Goal: Task Accomplishment & Management: Manage account settings

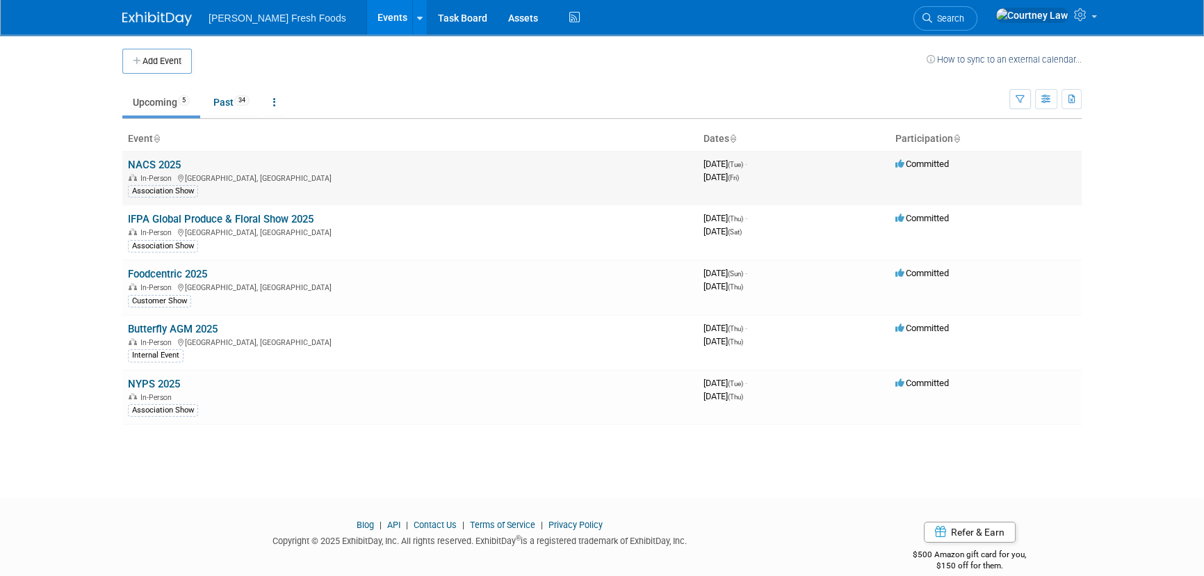
click at [173, 162] on link "NACS 2025" at bounding box center [154, 165] width 53 height 13
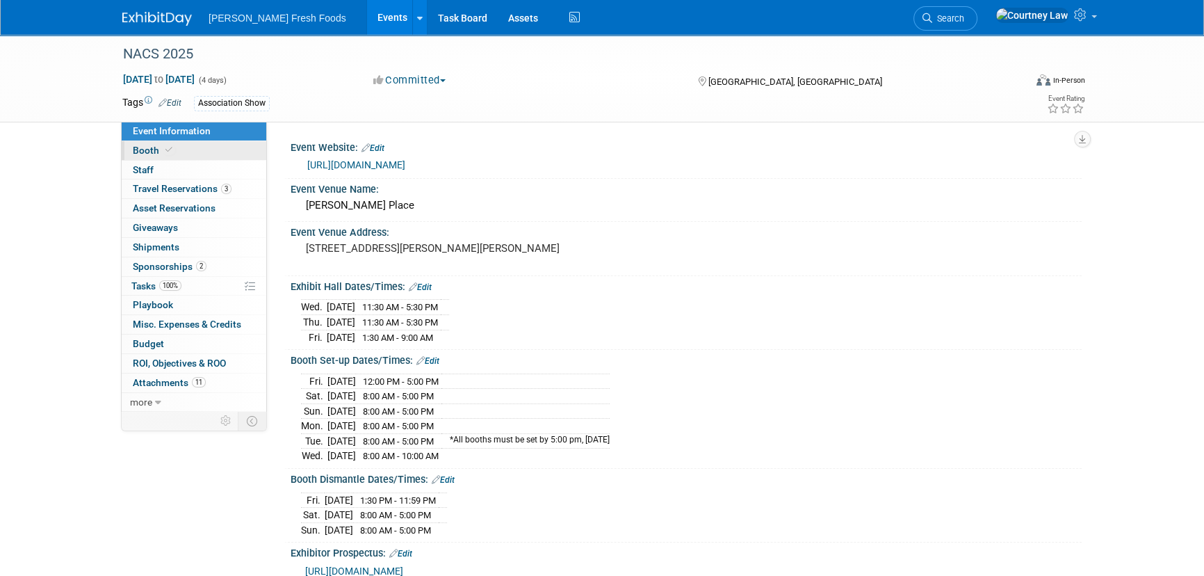
click at [195, 146] on link "Booth" at bounding box center [194, 150] width 145 height 19
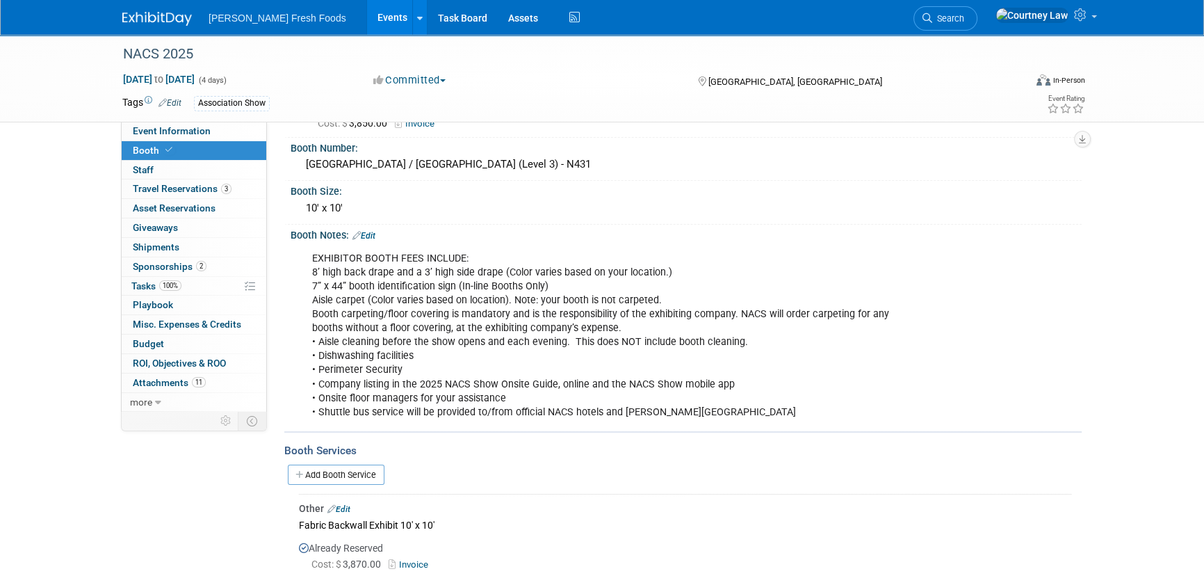
scroll to position [189, 0]
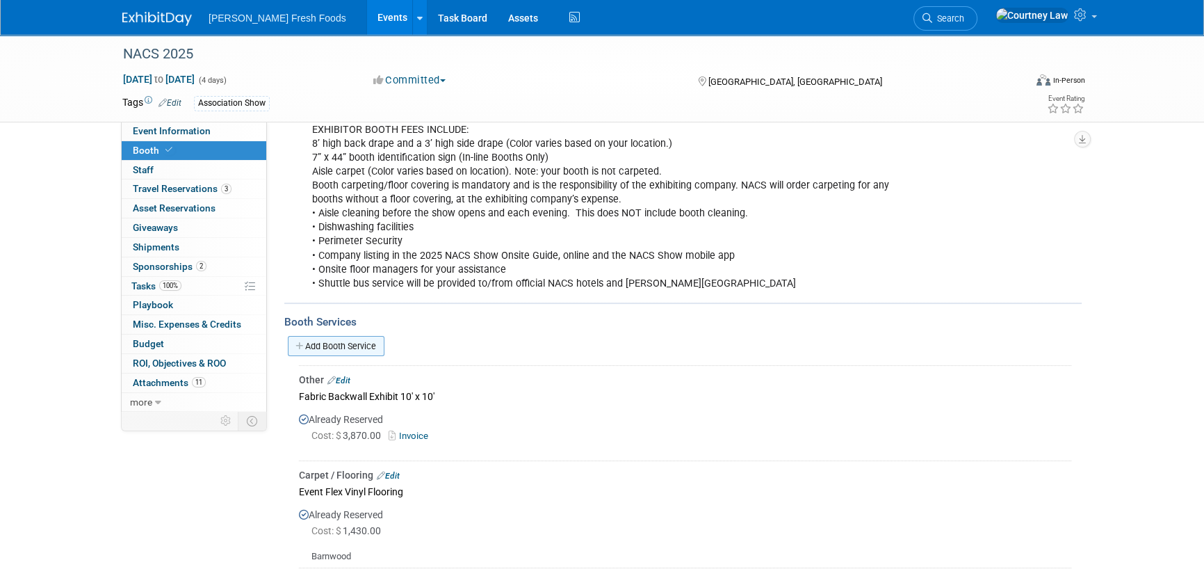
click at [326, 340] on link "Add Booth Service" at bounding box center [336, 346] width 97 height 20
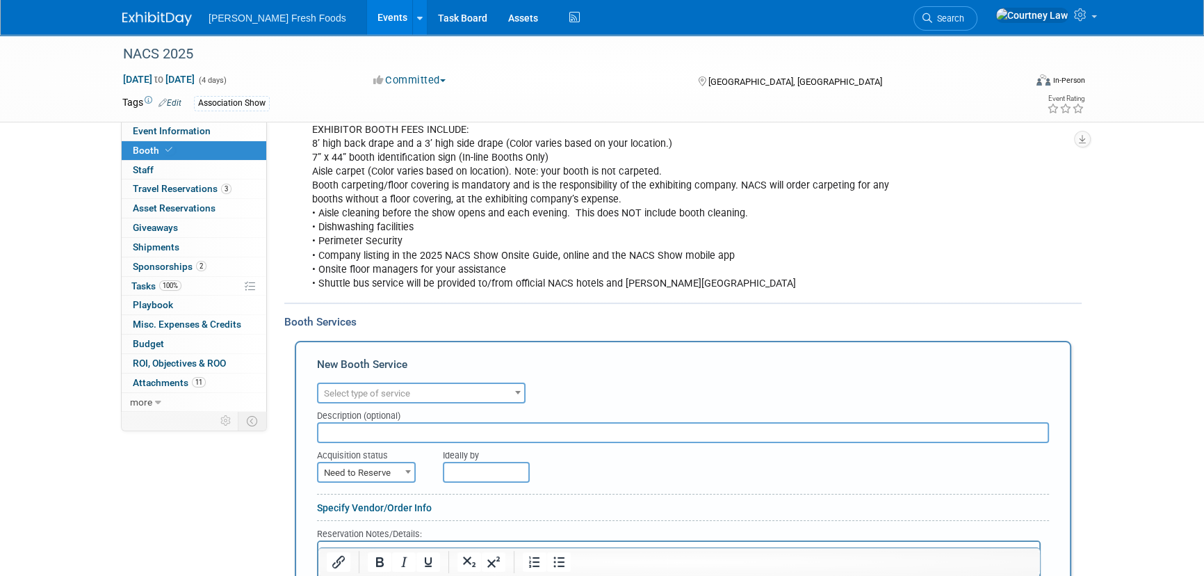
scroll to position [0, 0]
click at [348, 405] on div "Description (optional)" at bounding box center [683, 412] width 732 height 19
click at [350, 389] on span "Select type of service" at bounding box center [367, 393] width 86 height 10
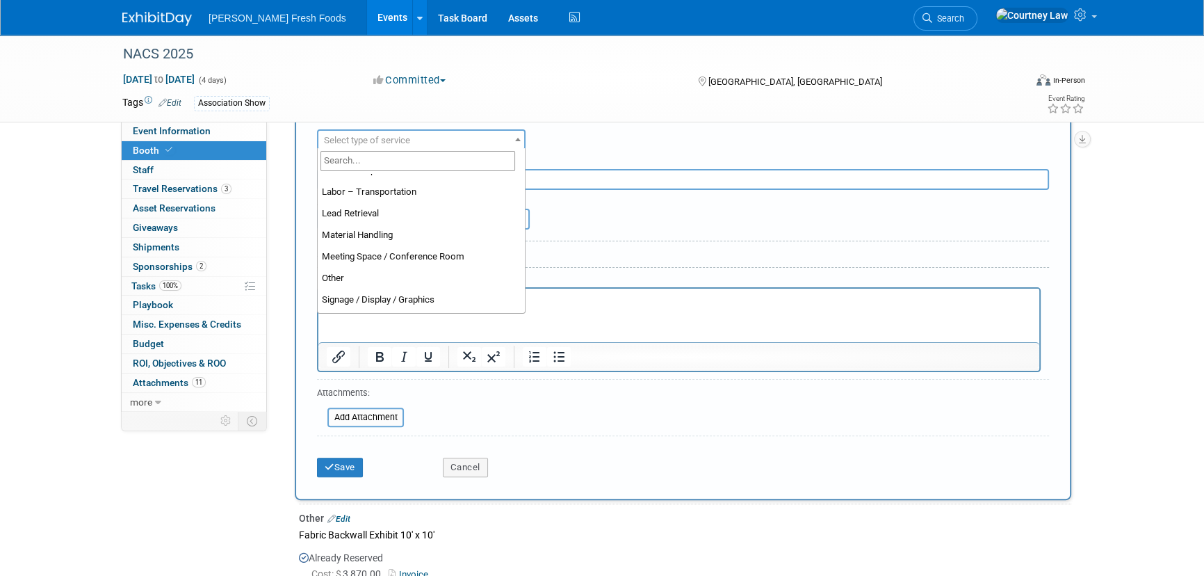
scroll to position [284, 0]
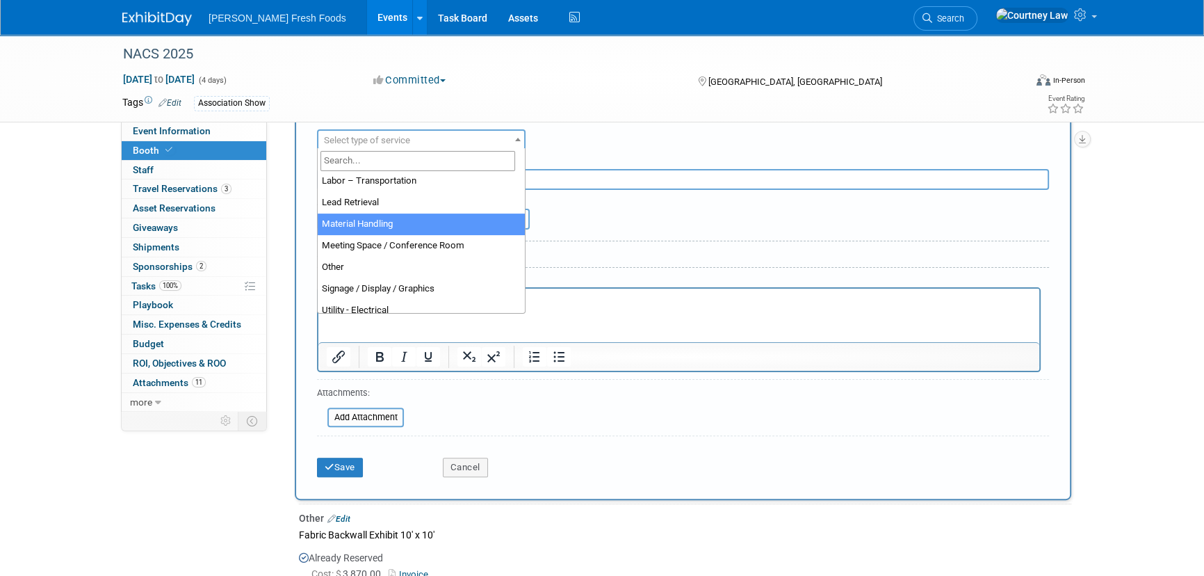
select select "10"
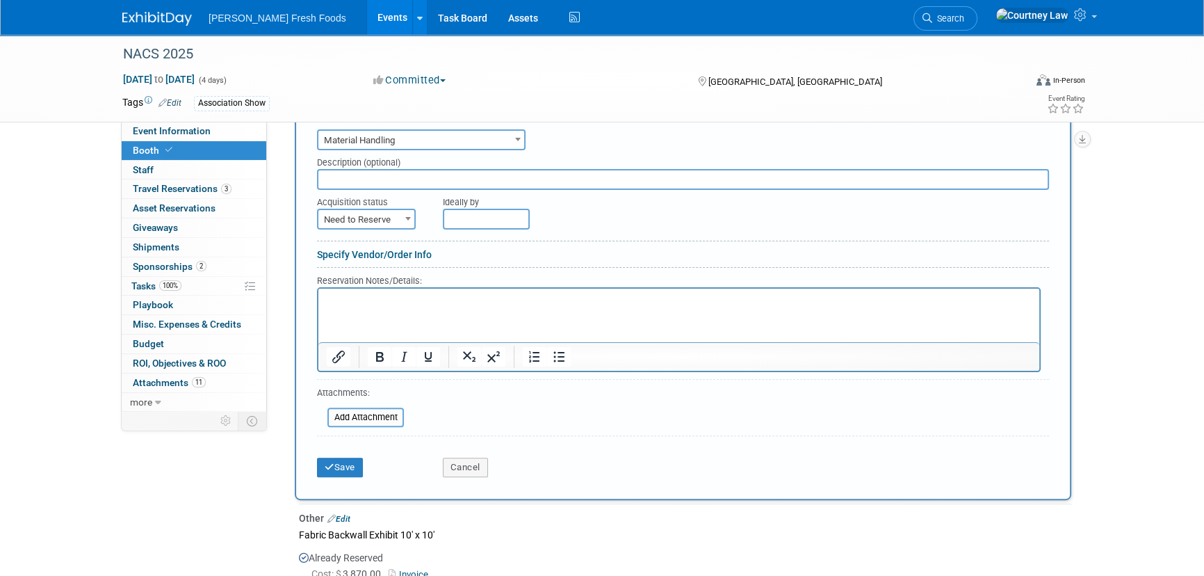
click at [400, 173] on input "text" at bounding box center [683, 179] width 732 height 21
type input "Cold Storage"
click at [377, 222] on span "Need to Reserve" at bounding box center [366, 219] width 96 height 19
select select "2"
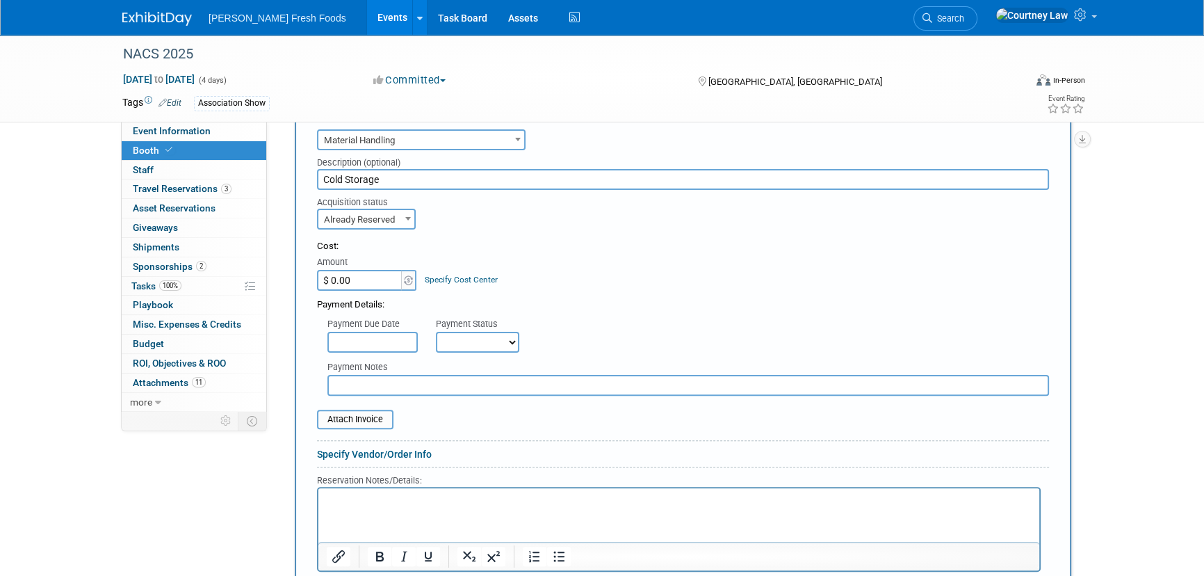
click at [362, 275] on input "$ 0.00" at bounding box center [360, 280] width 87 height 21
type input "$ 989.00"
click at [459, 490] on html at bounding box center [678, 496] width 721 height 19
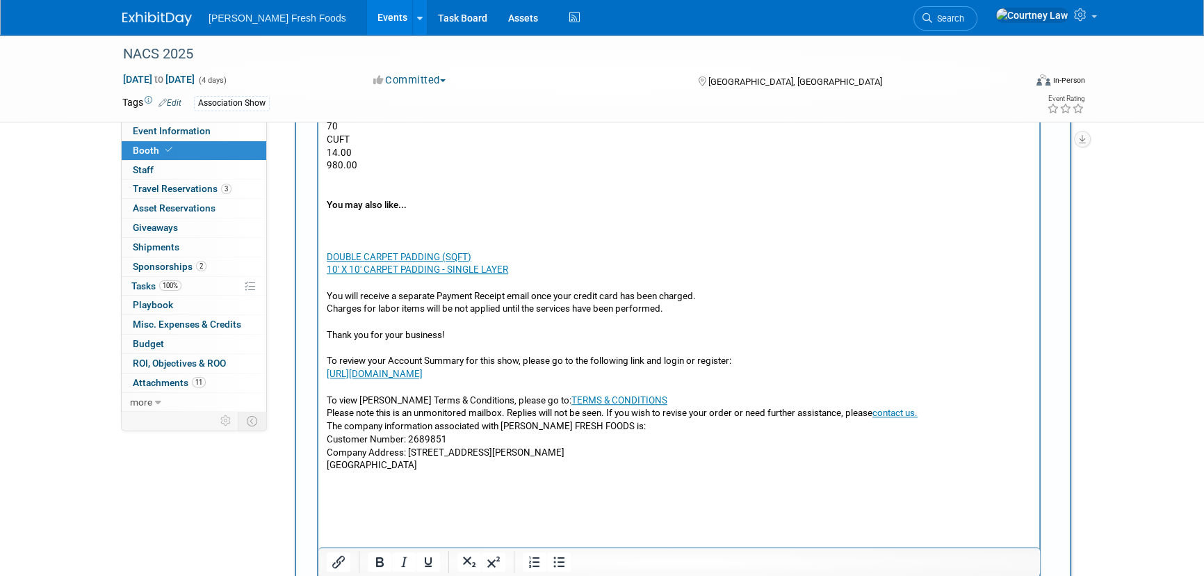
scroll to position [932, 0]
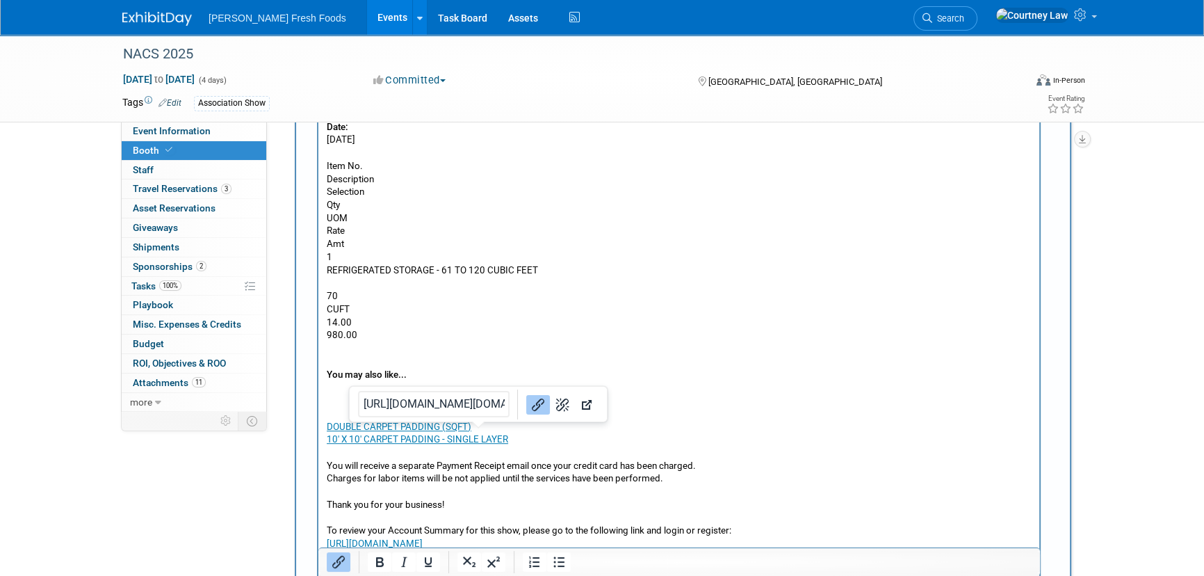
click at [609, 434] on p "DOUBLE CARPET PADDING (SQFT)" at bounding box center [679, 427] width 705 height 13
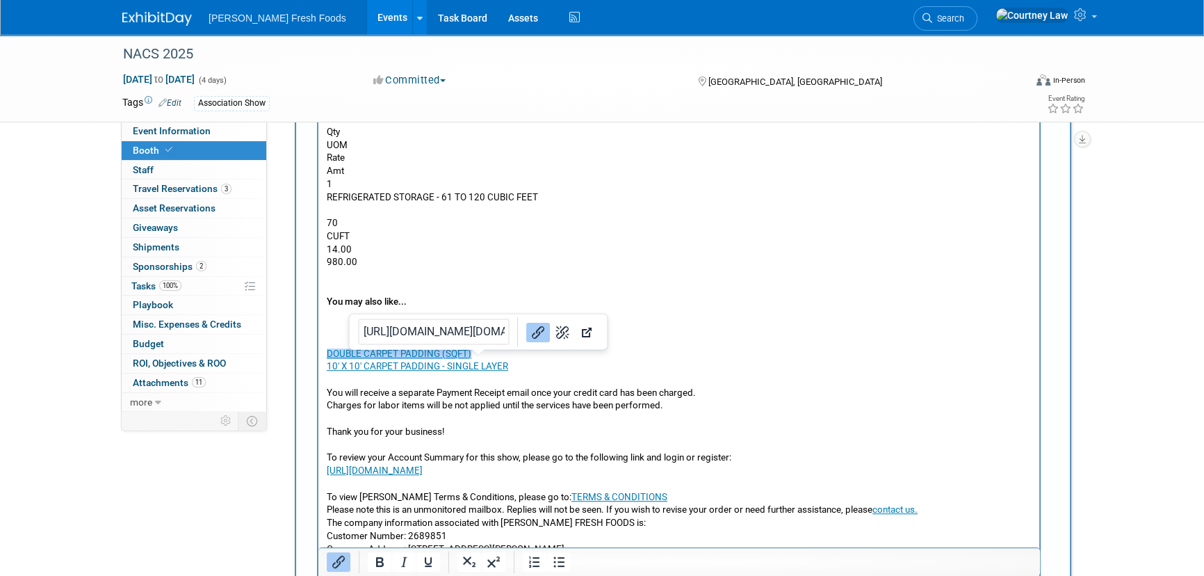
scroll to position [1059, 0]
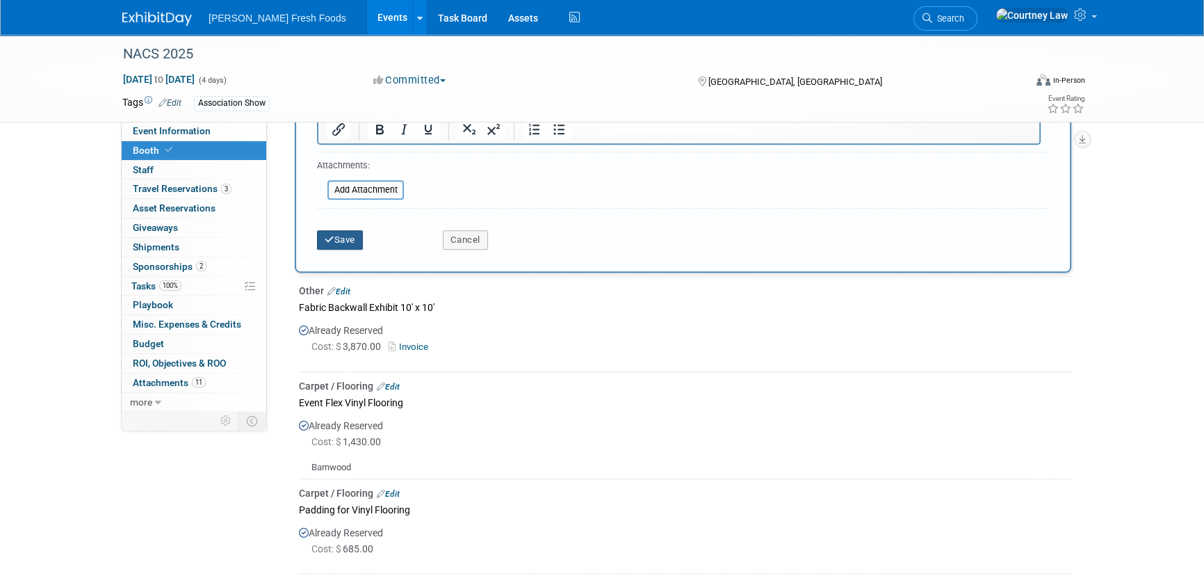
click at [349, 230] on button "Save" at bounding box center [340, 239] width 46 height 19
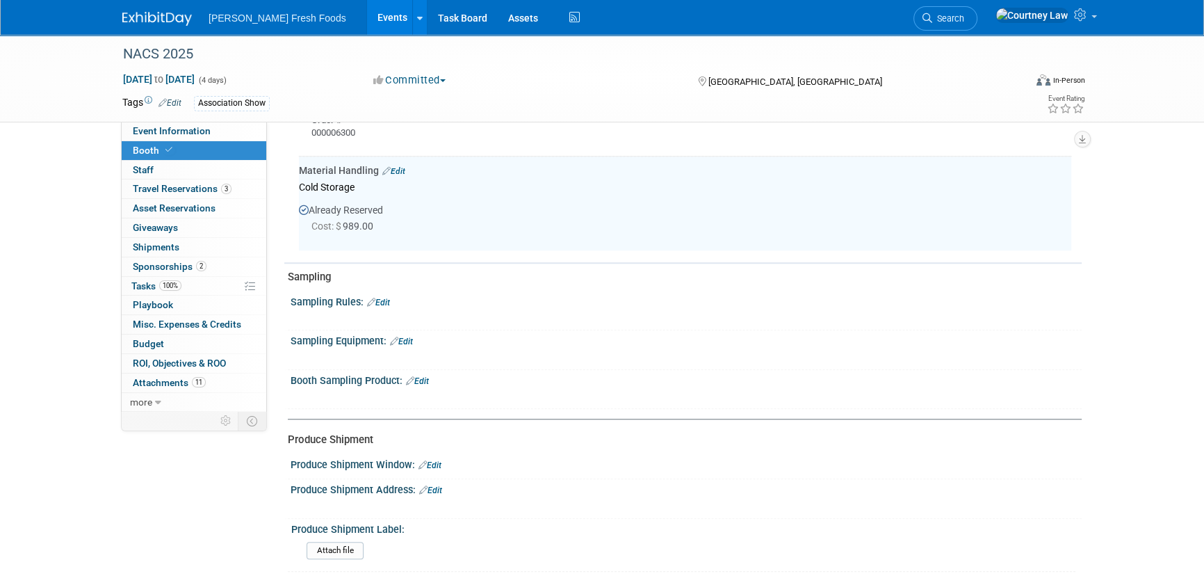
scroll to position [1415, 0]
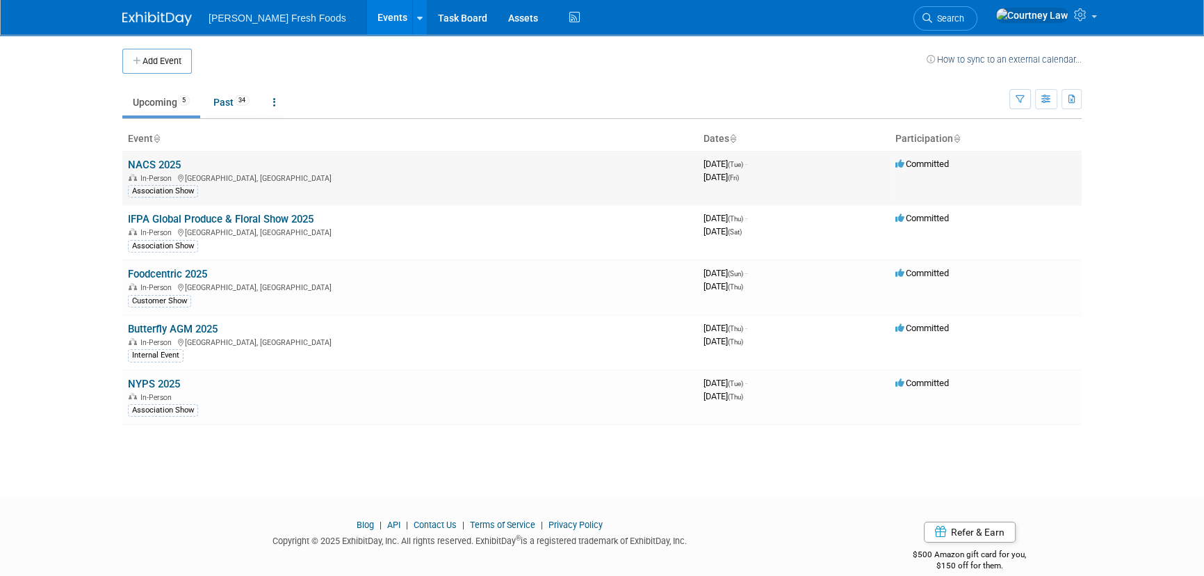
click at [171, 166] on link "NACS 2025" at bounding box center [154, 165] width 53 height 13
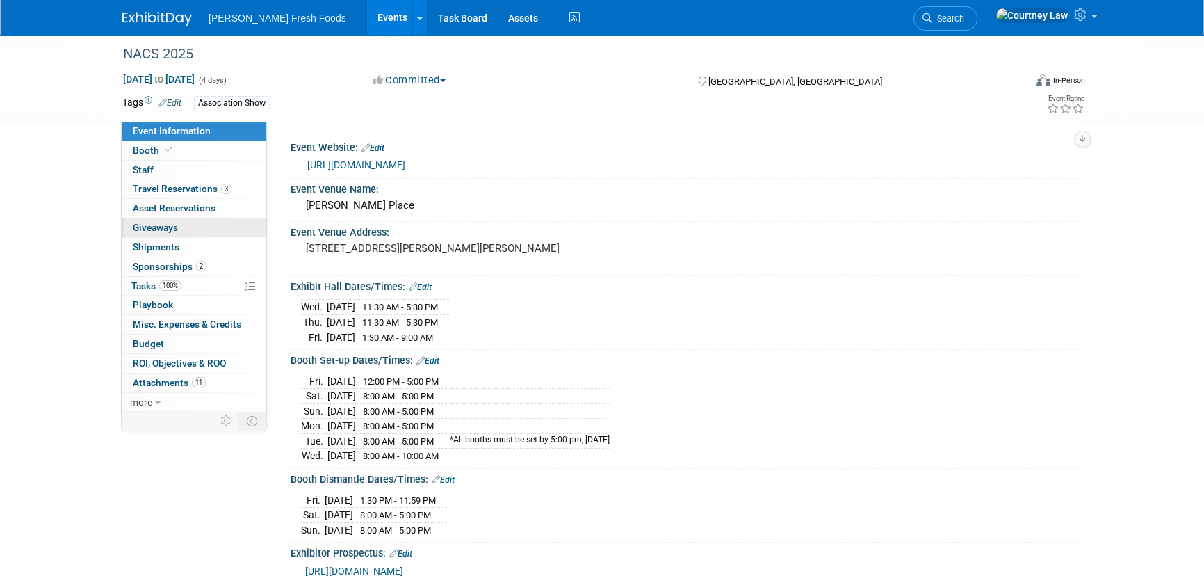
click at [173, 227] on span "Giveaways 0" at bounding box center [155, 227] width 45 height 11
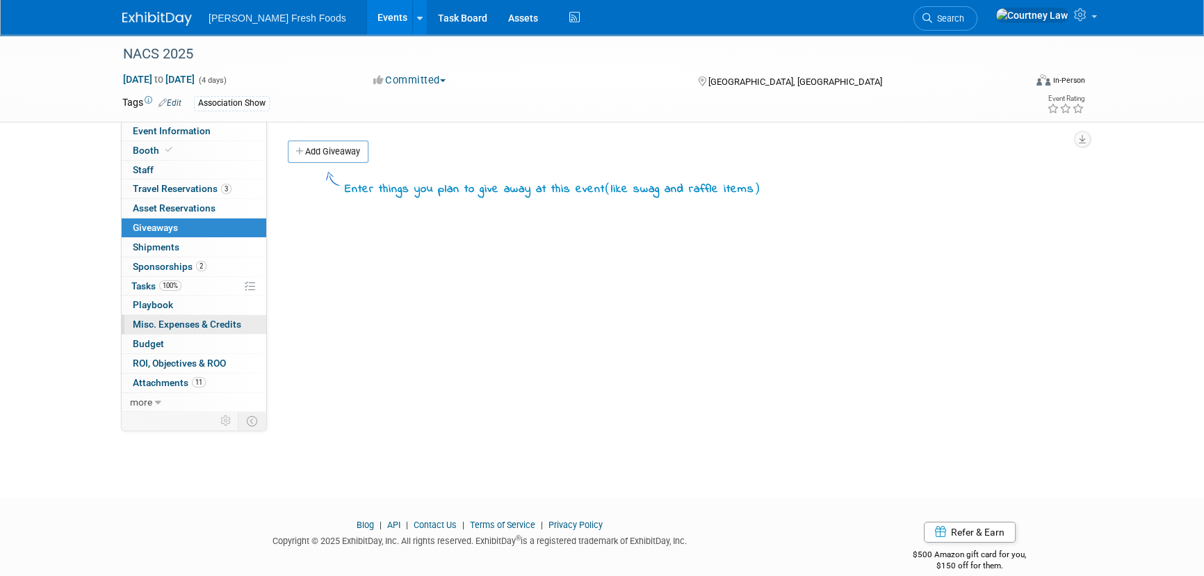
click at [146, 318] on span "Misc. Expenses & Credits 0" at bounding box center [187, 323] width 108 height 11
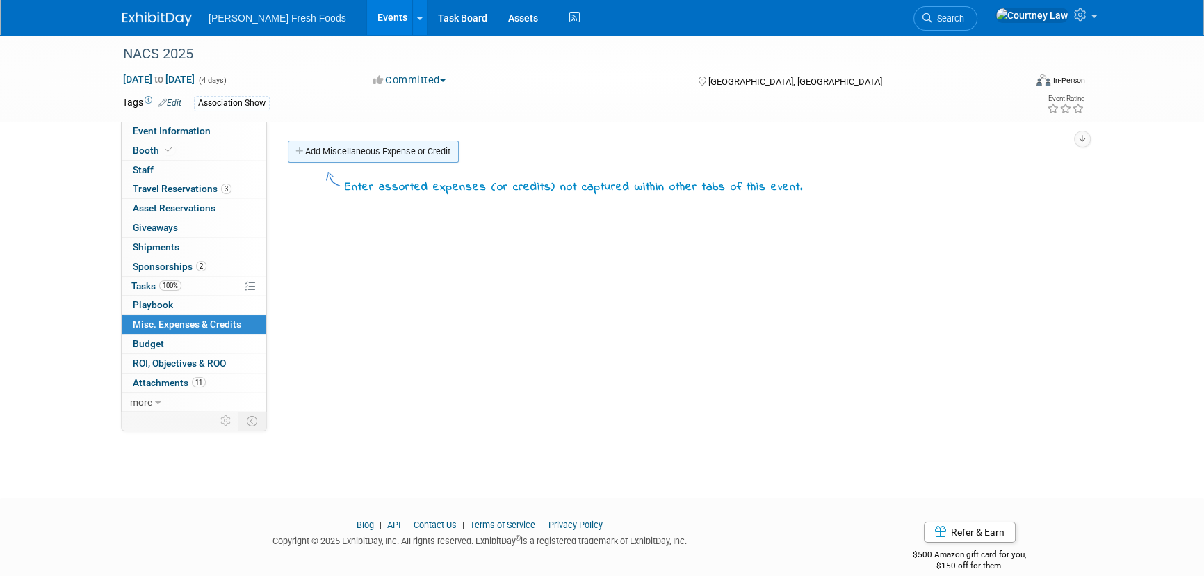
click at [346, 158] on link "Add Miscellaneous Expense or Credit" at bounding box center [373, 151] width 171 height 22
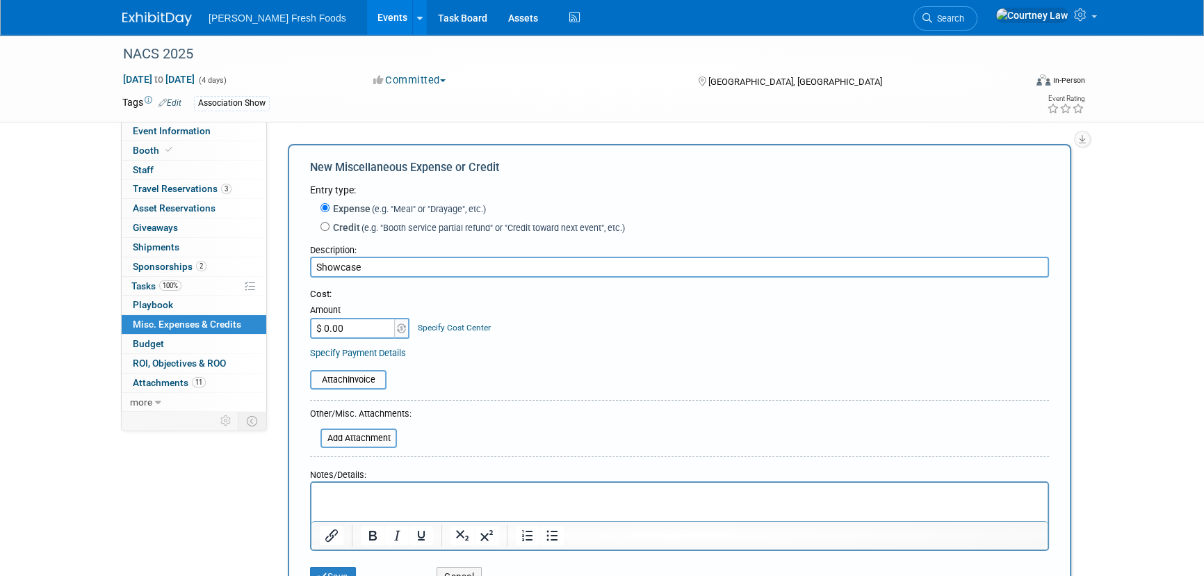
click at [382, 323] on input "$ 0.00" at bounding box center [353, 328] width 87 height 21
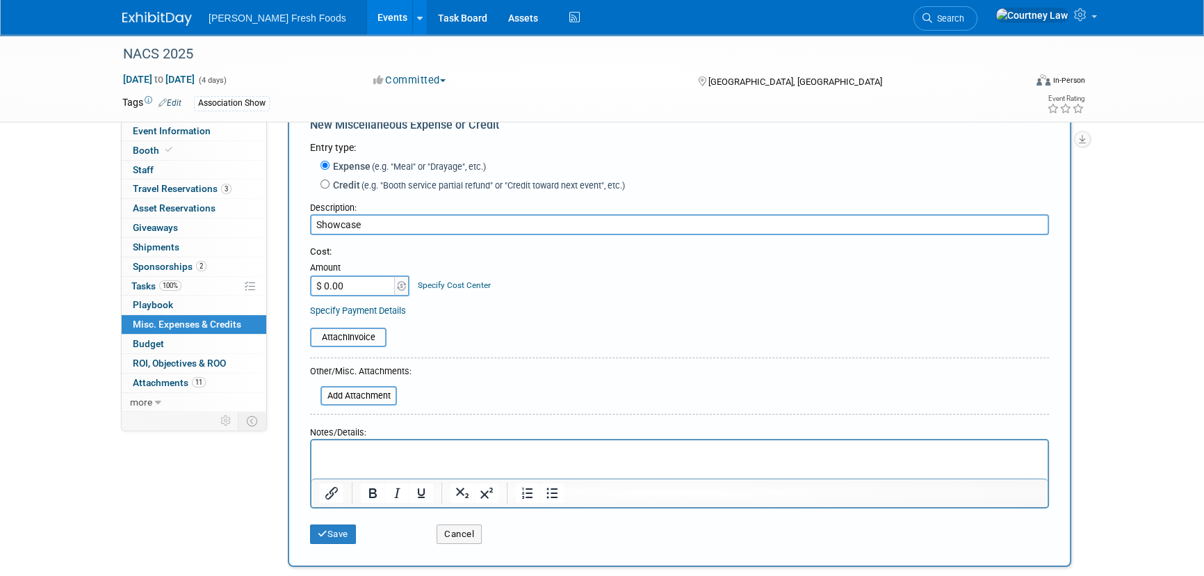
scroll to position [63, 0]
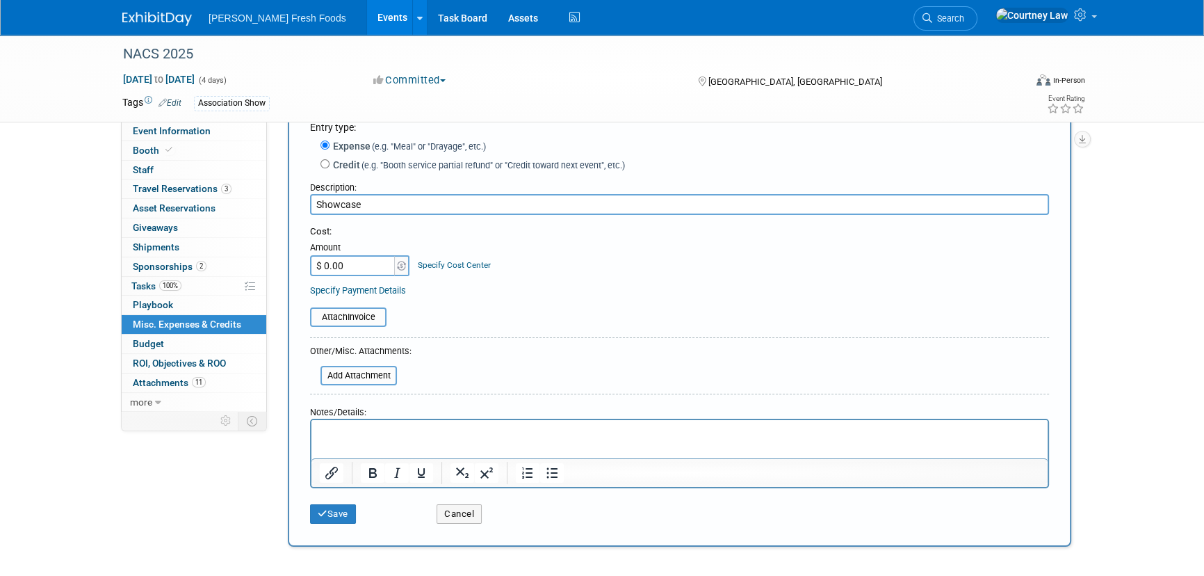
click at [368, 195] on input "Showcase" at bounding box center [679, 204] width 739 height 21
type input "Showcase | Creative"
click at [346, 271] on input "$ 0.00" at bounding box center [353, 265] width 87 height 21
click at [342, 270] on input "$ 0.00" at bounding box center [353, 265] width 87 height 21
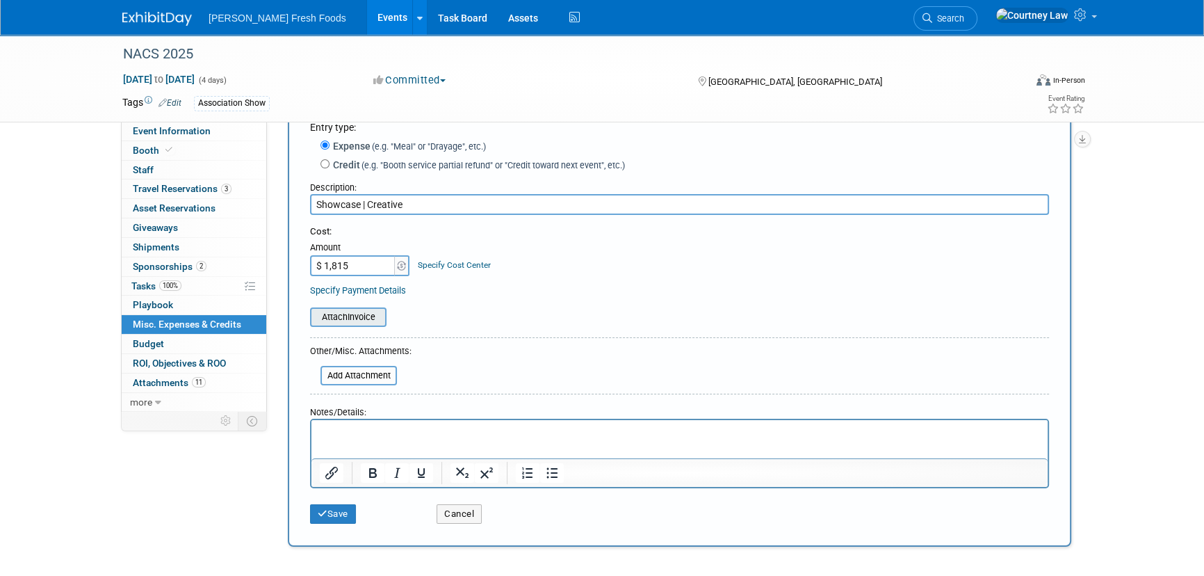
type input "$ 1,815.00"
click at [312, 325] on div "Attach Invoice" at bounding box center [348, 316] width 76 height 19
click at [316, 320] on input "file" at bounding box center [302, 317] width 165 height 17
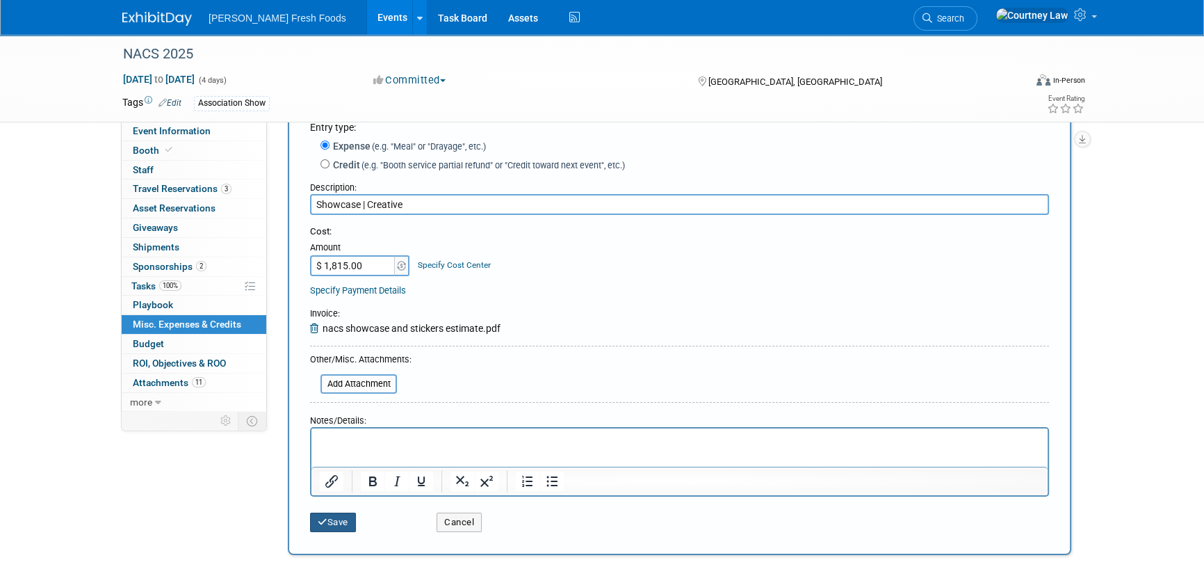
click at [343, 528] on button "Save" at bounding box center [333, 521] width 46 height 19
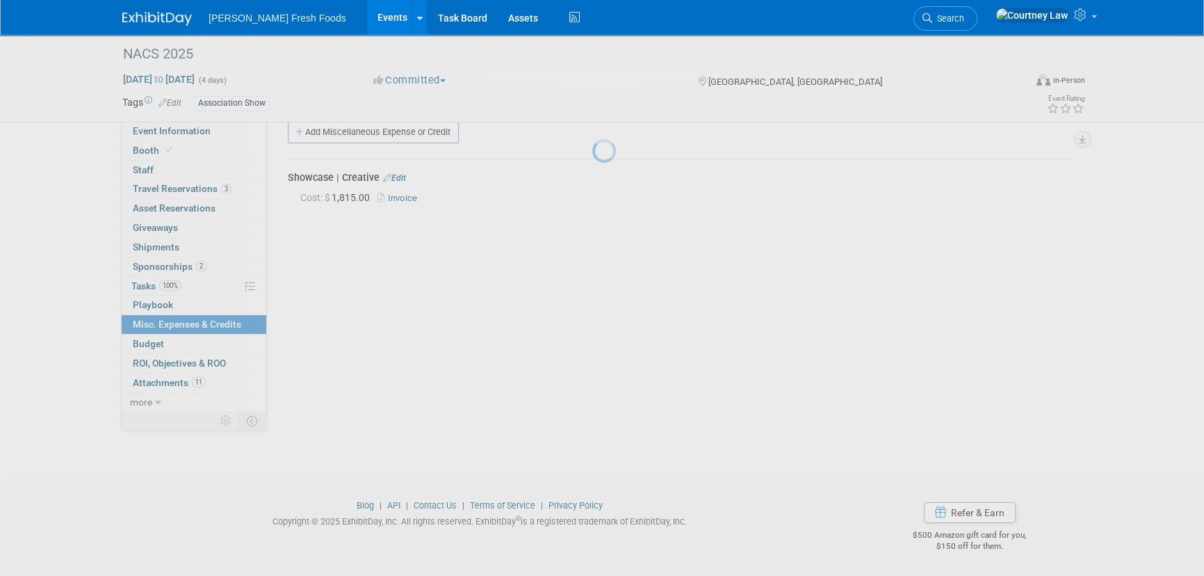
scroll to position [19, 0]
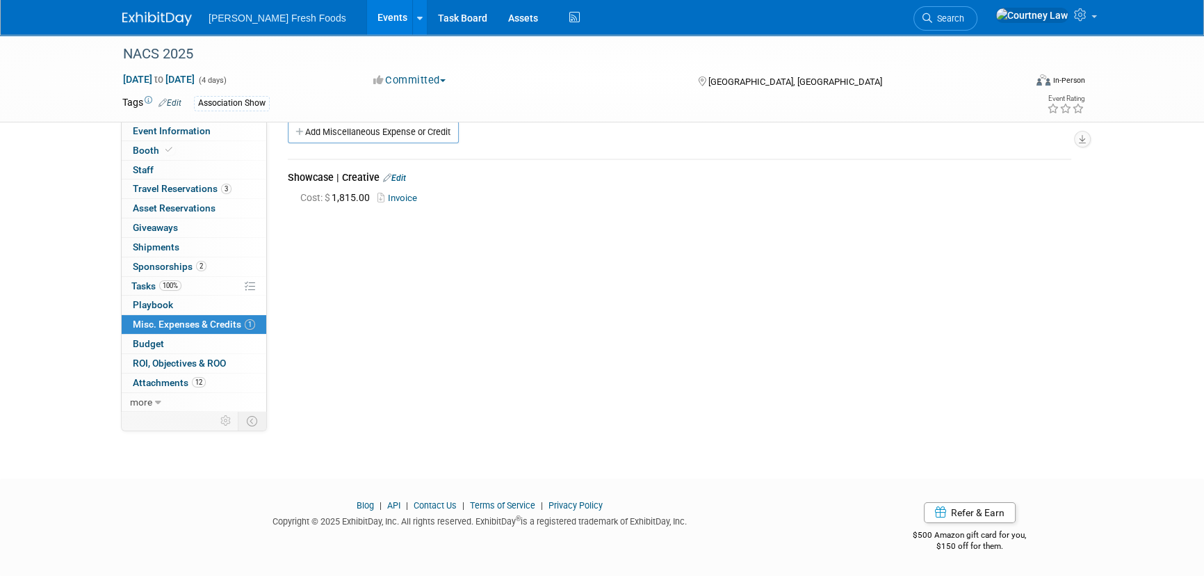
click at [752, 390] on div "Event Website: Edit https://www.nacsshow.com/ Event Venue Name: McCormick Place…" at bounding box center [674, 246] width 815 height 289
click at [190, 129] on span "Event Information" at bounding box center [172, 130] width 78 height 11
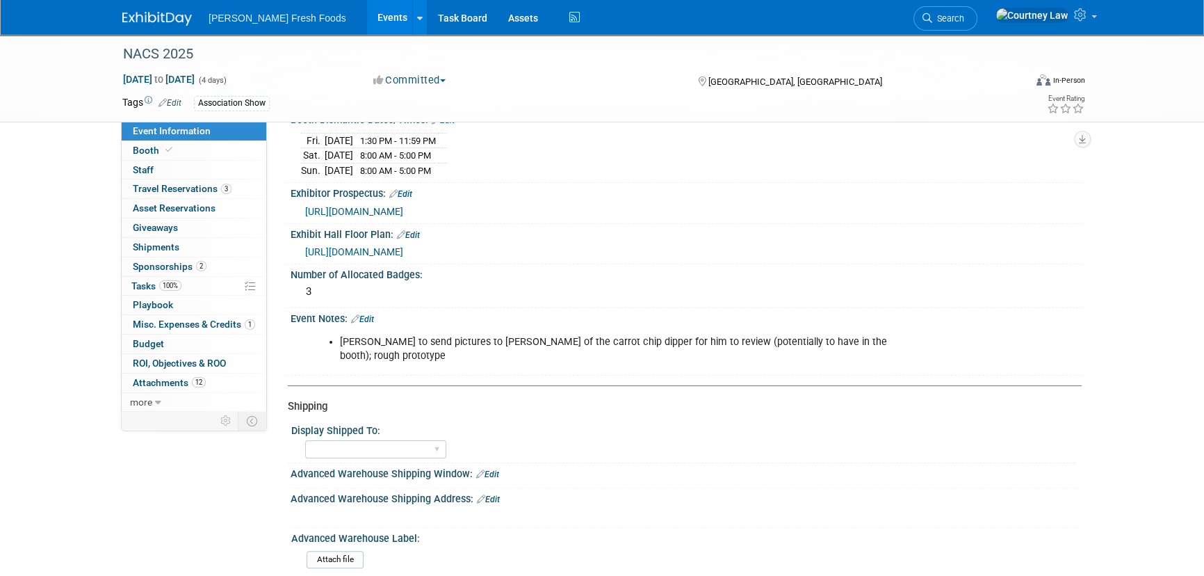
scroll to position [379, 0]
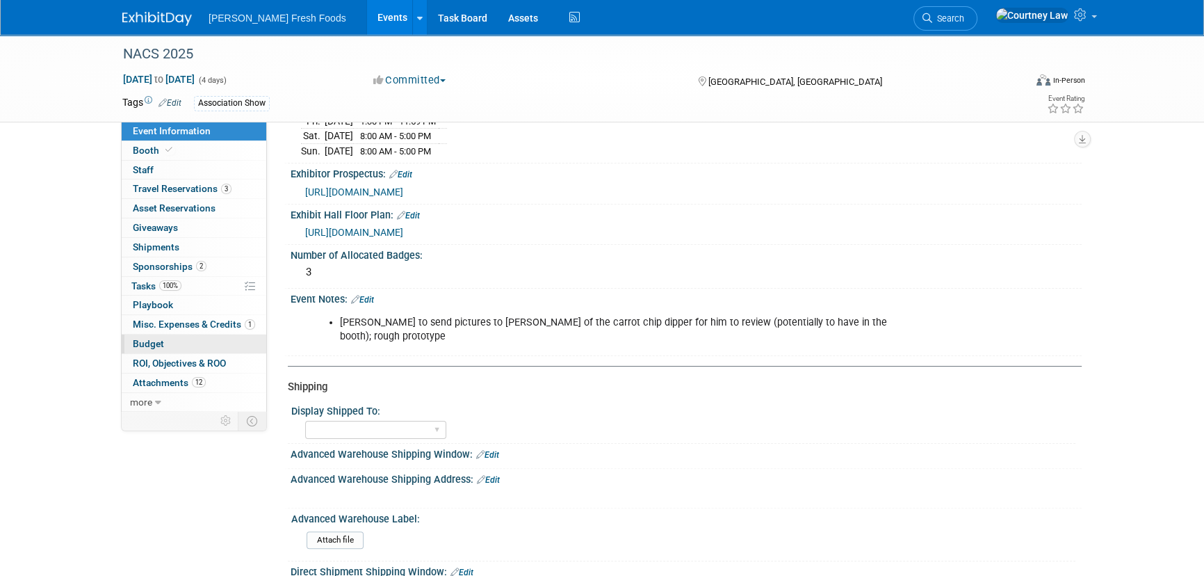
click at [145, 346] on span "Budget" at bounding box center [148, 343] width 31 height 11
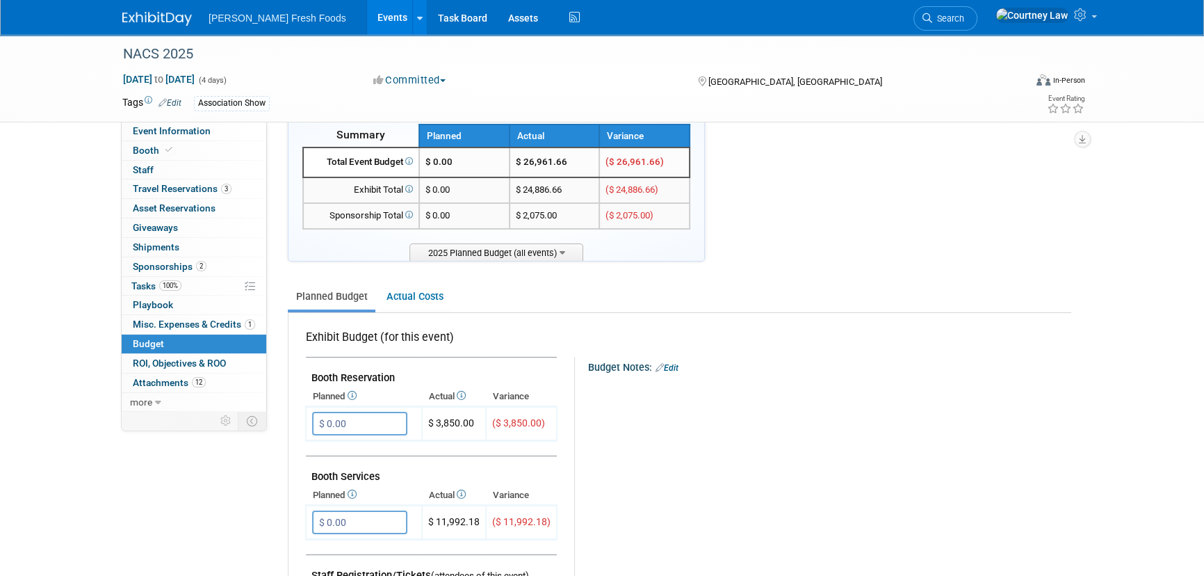
scroll to position [0, 0]
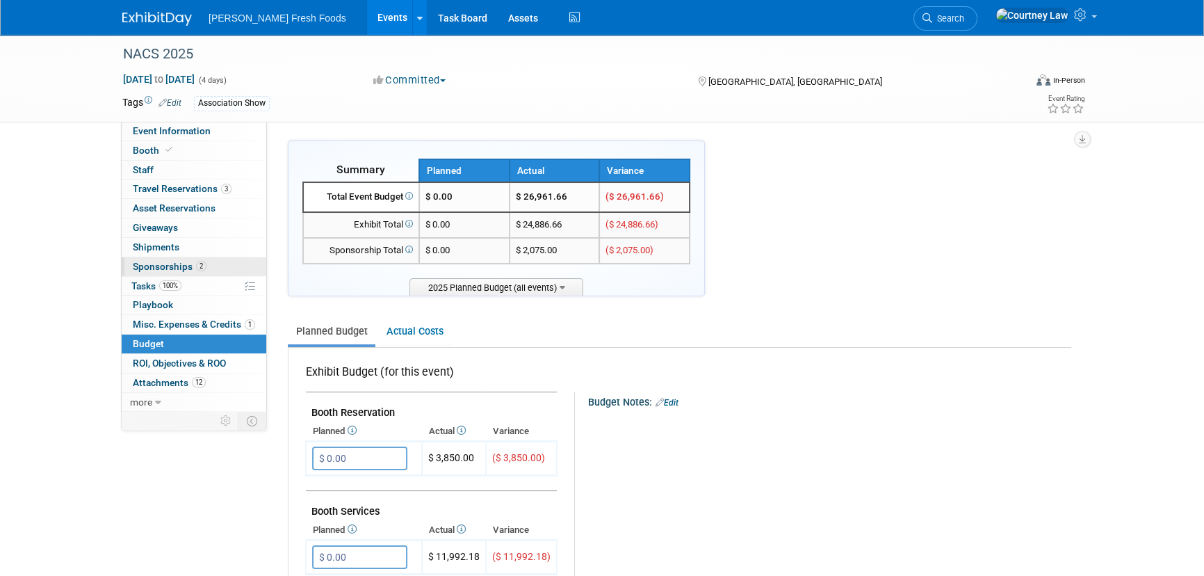
click at [184, 265] on span "Sponsorships 2" at bounding box center [170, 266] width 74 height 11
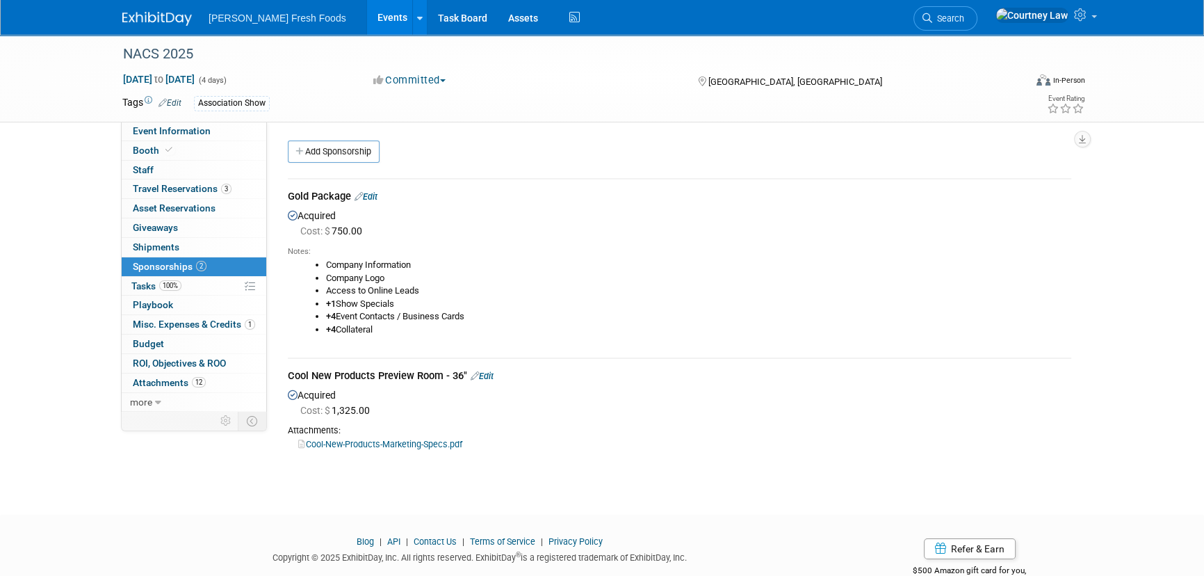
click at [140, 22] on img at bounding box center [157, 19] width 70 height 14
